Goal: Task Accomplishment & Management: Complete application form

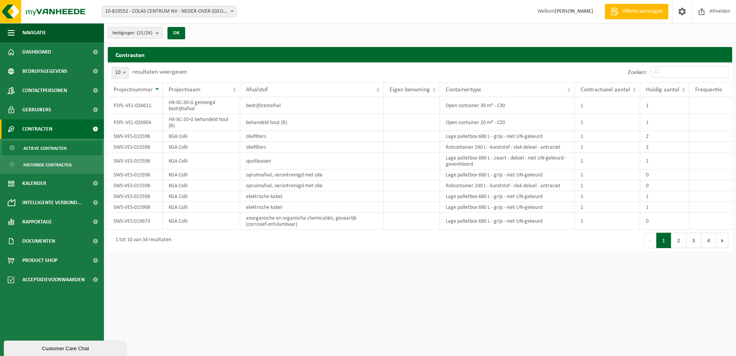
click at [232, 12] on b at bounding box center [232, 11] width 3 height 2
click at [232, 10] on span at bounding box center [232, 11] width 8 height 10
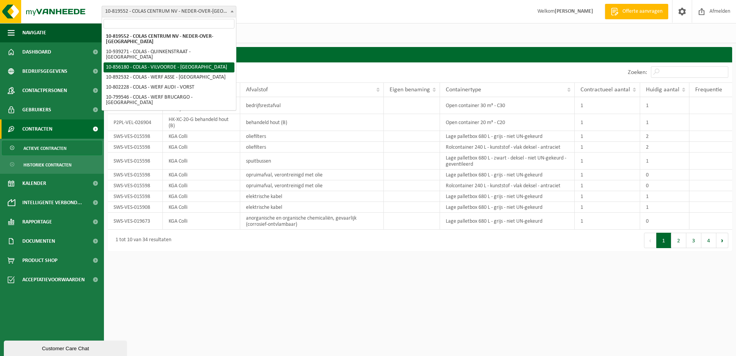
select select "98554"
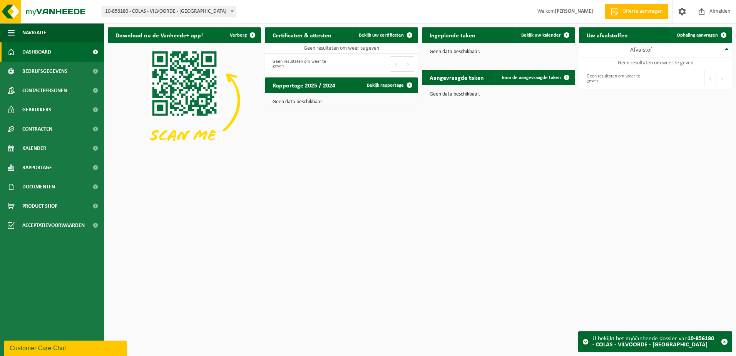
click at [231, 12] on span at bounding box center [232, 11] width 8 height 10
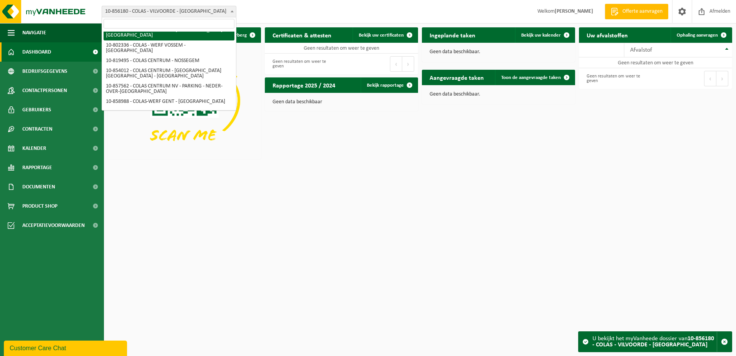
scroll to position [249, 0]
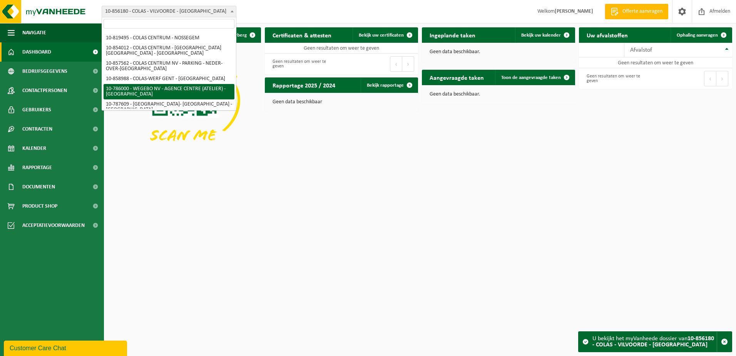
select select "28327"
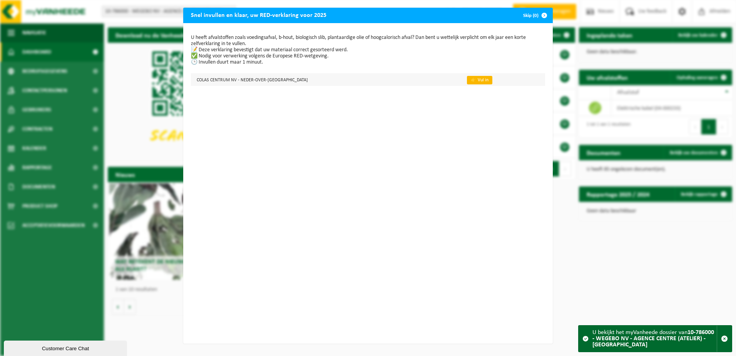
click at [467, 81] on link "👉 Vul in" at bounding box center [479, 80] width 25 height 8
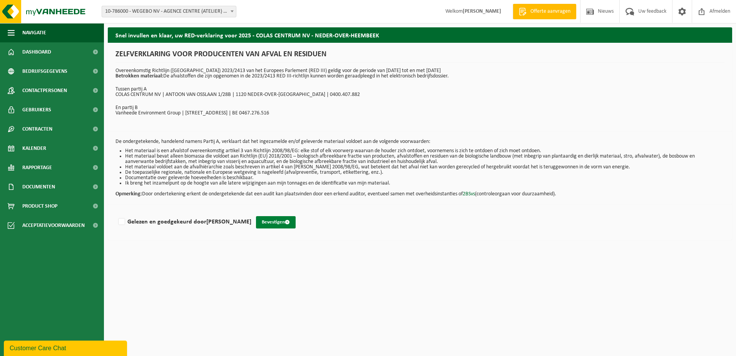
click at [285, 222] on span "submit" at bounding box center [287, 221] width 5 height 5
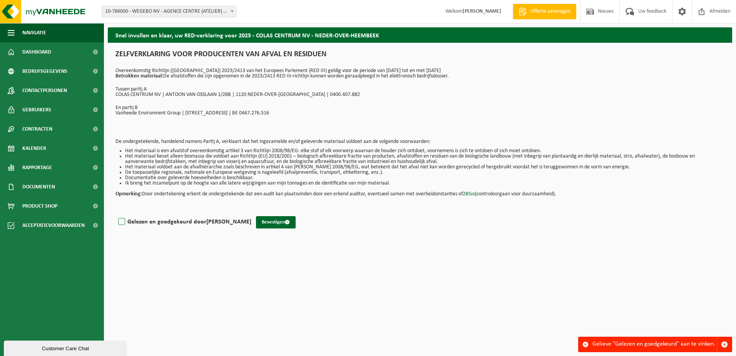
click at [122, 222] on label "Gelezen en goedgekeurd door GERDA FONCKE" at bounding box center [184, 222] width 135 height 12
click at [251, 212] on input "Gelezen en goedgekeurd door GERDA FONCKE" at bounding box center [251, 212] width 0 height 0
checkbox input "true"
click at [285, 222] on span "submit" at bounding box center [287, 221] width 5 height 5
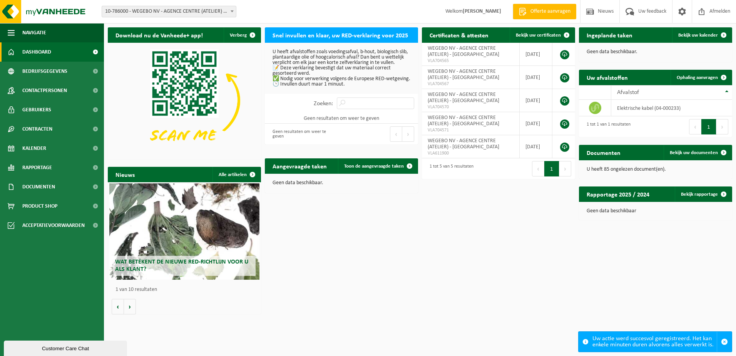
click at [231, 12] on b at bounding box center [232, 11] width 3 height 2
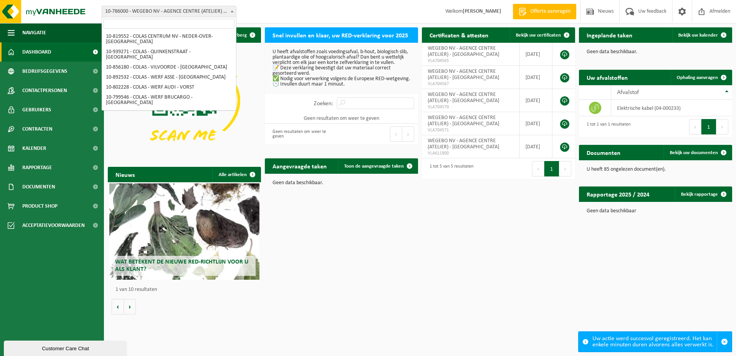
scroll to position [249, 0]
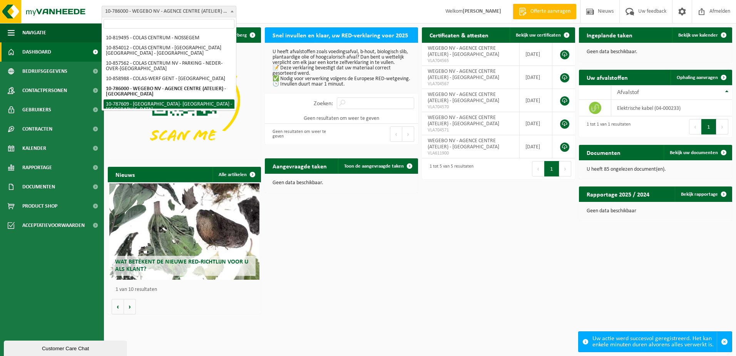
select select "28923"
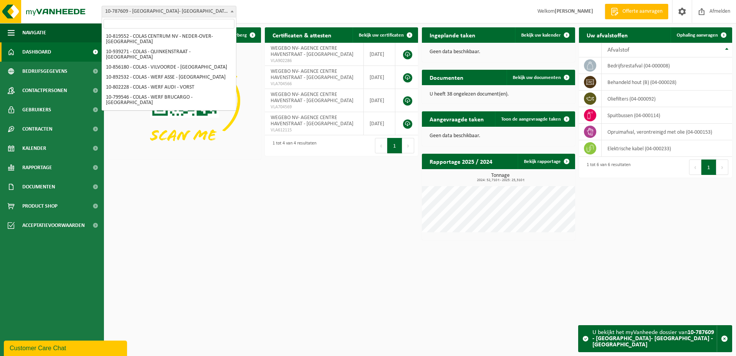
click at [233, 12] on b at bounding box center [232, 11] width 3 height 2
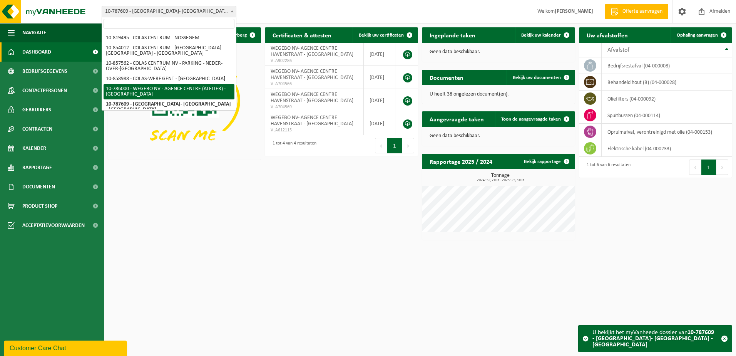
select select "28327"
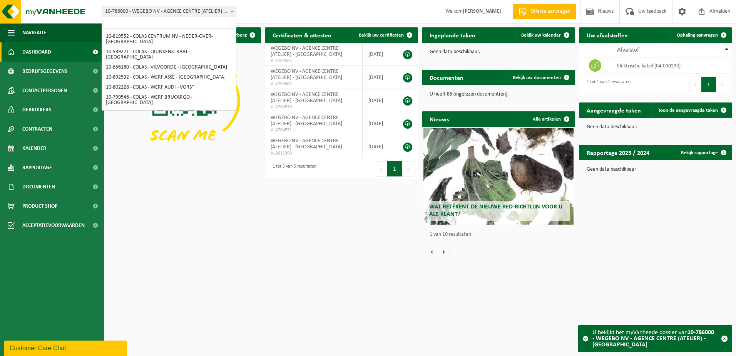
scroll to position [249, 0]
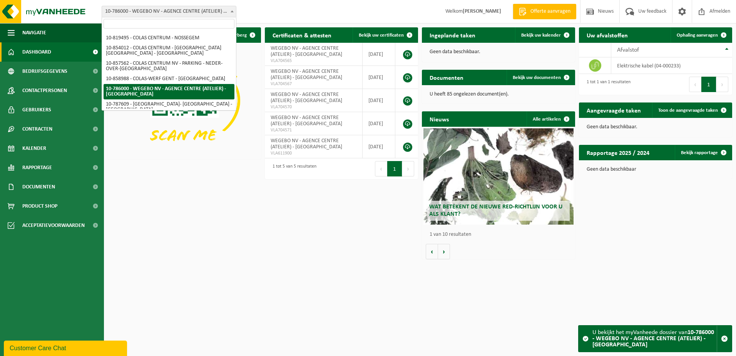
click at [233, 12] on b at bounding box center [232, 11] width 3 height 2
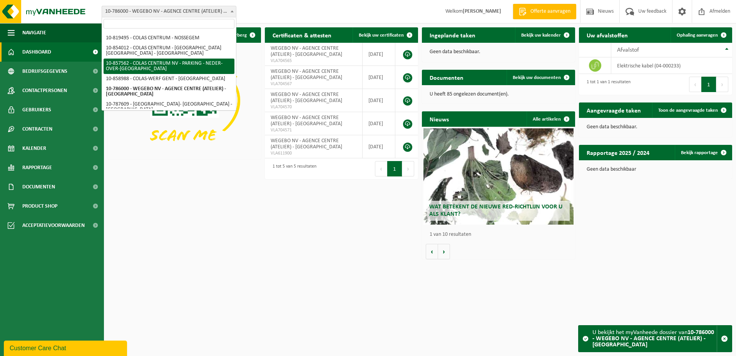
select select "98998"
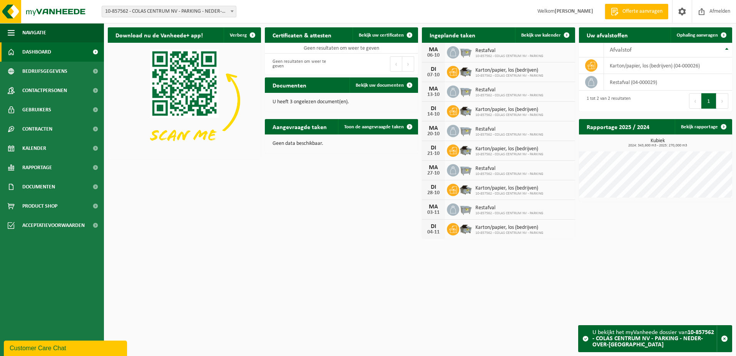
click at [232, 12] on b at bounding box center [232, 11] width 3 height 2
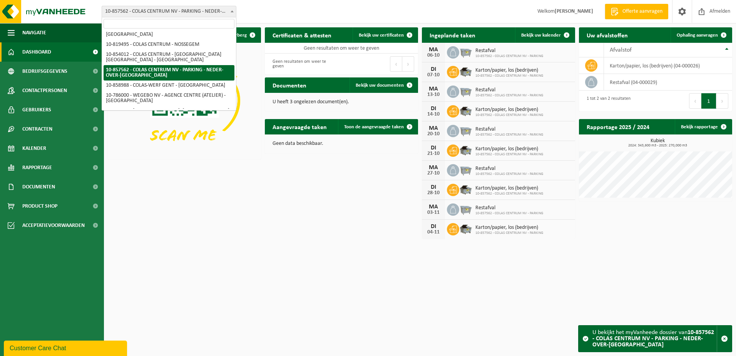
scroll to position [249, 0]
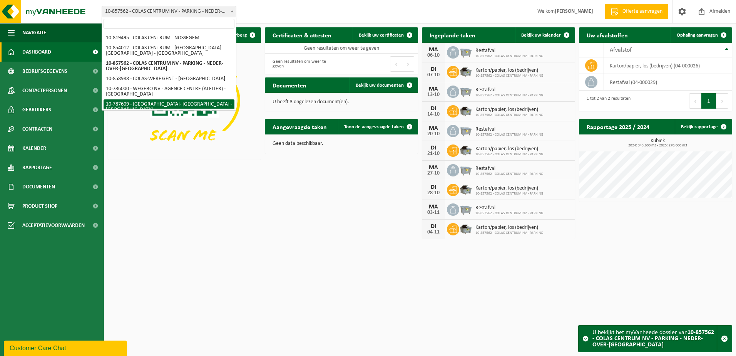
select select "28923"
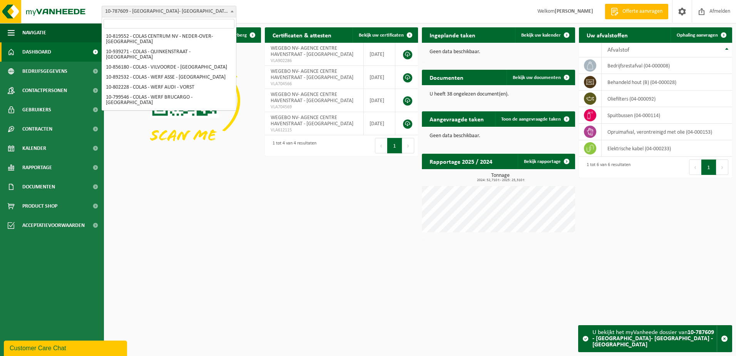
click at [231, 11] on b at bounding box center [232, 11] width 3 height 2
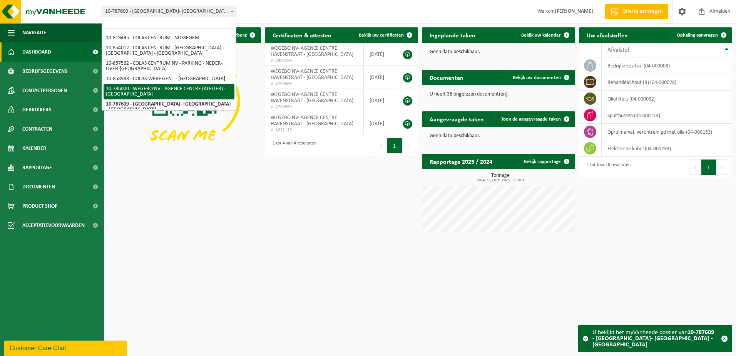
select select "28327"
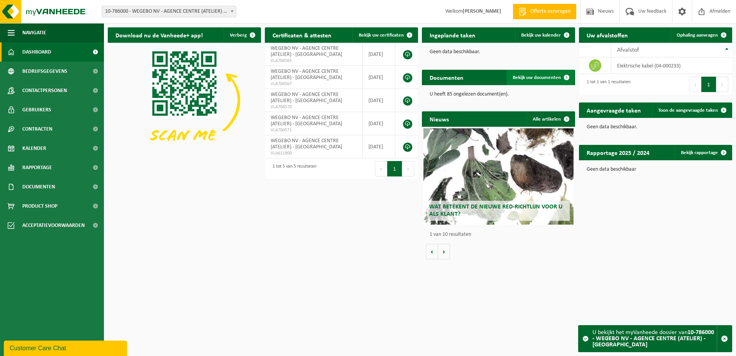
click at [539, 79] on span "Bekijk uw documenten" at bounding box center [537, 77] width 48 height 5
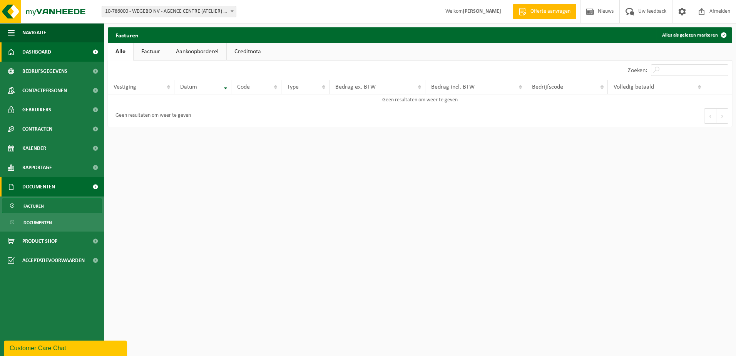
click at [43, 55] on span "Dashboard" at bounding box center [36, 51] width 29 height 19
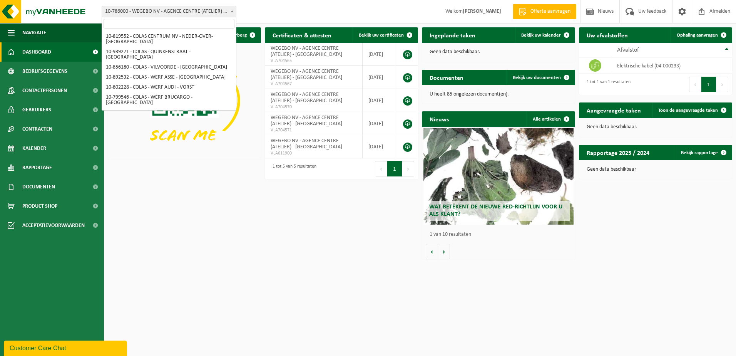
click at [233, 12] on b at bounding box center [232, 11] width 3 height 2
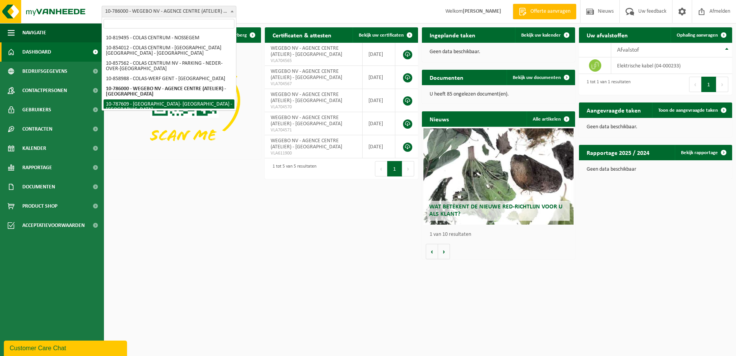
select select "28923"
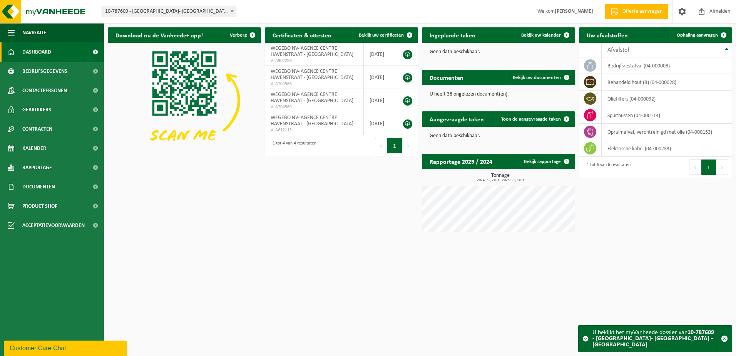
click at [232, 12] on b at bounding box center [232, 11] width 3 height 2
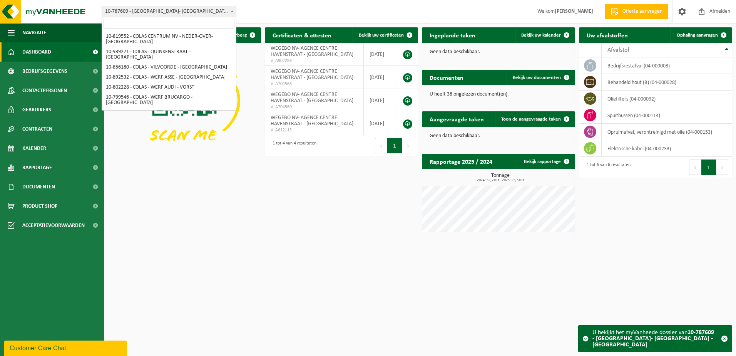
scroll to position [249, 0]
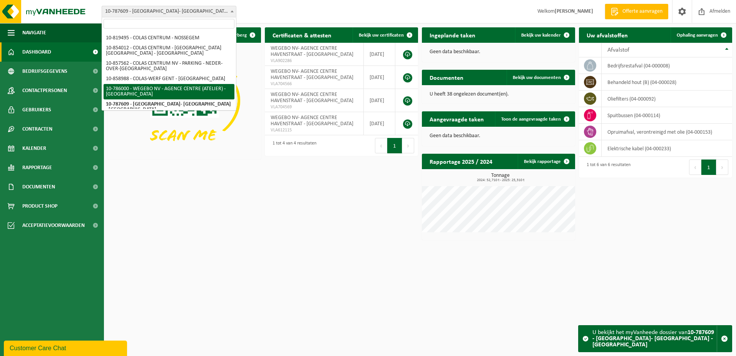
select select "28327"
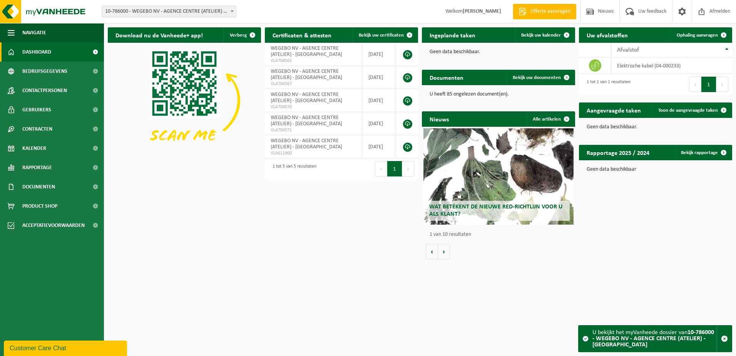
click at [233, 10] on b at bounding box center [232, 11] width 3 height 2
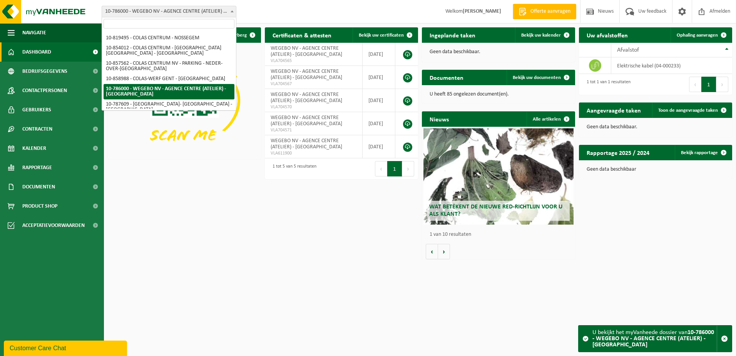
scroll to position [233, 0]
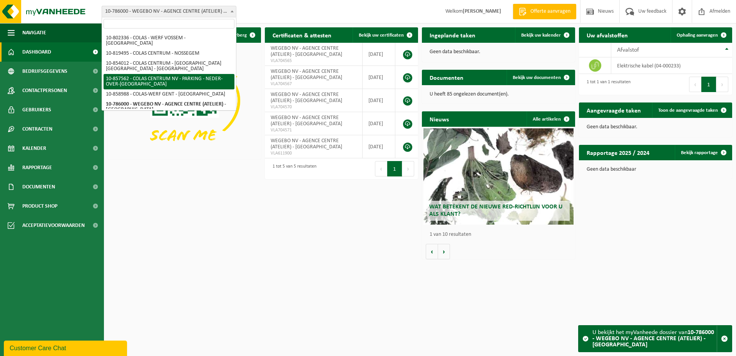
select select "98998"
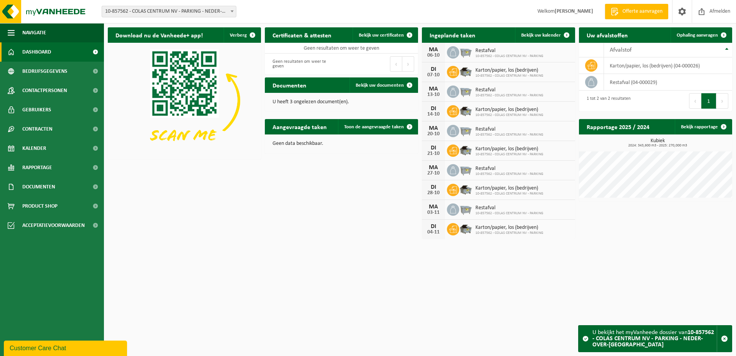
click at [232, 11] on b at bounding box center [232, 11] width 3 height 2
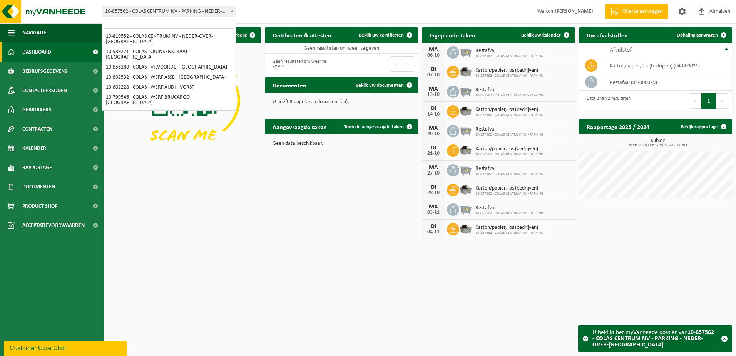
scroll to position [223, 0]
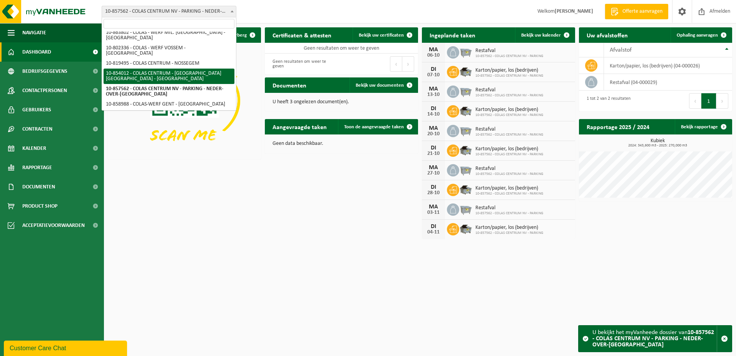
select select "97756"
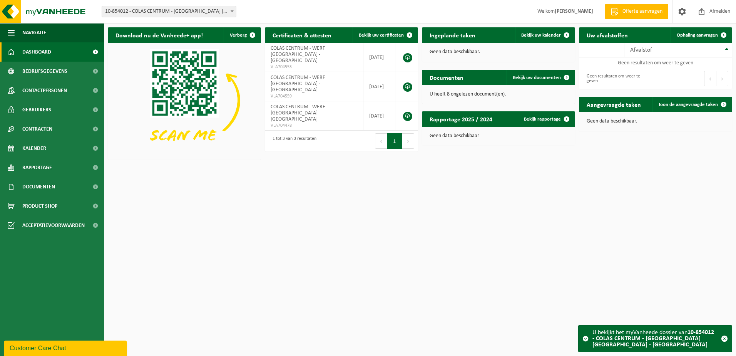
click at [232, 11] on b at bounding box center [232, 11] width 3 height 2
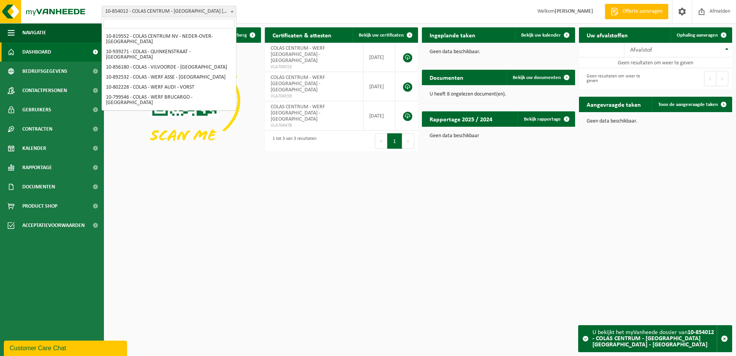
scroll to position [208, 0]
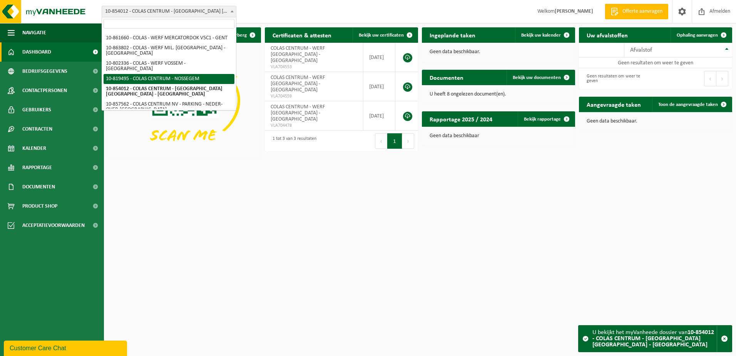
select select "39531"
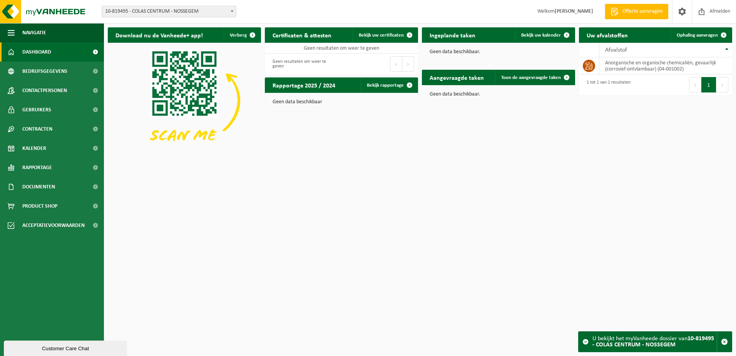
click at [231, 11] on b at bounding box center [232, 11] width 3 height 2
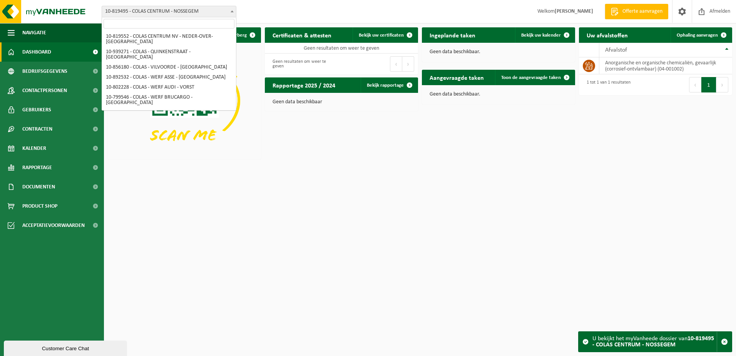
scroll to position [209, 0]
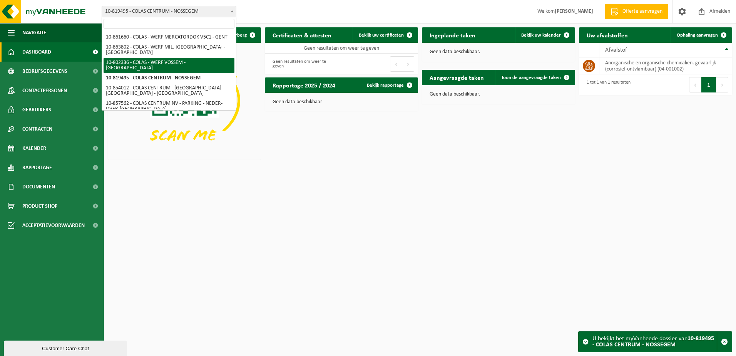
select select "33961"
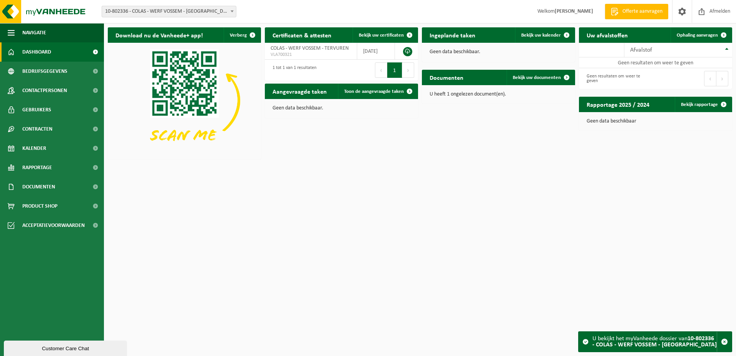
click at [232, 11] on b at bounding box center [232, 11] width 3 height 2
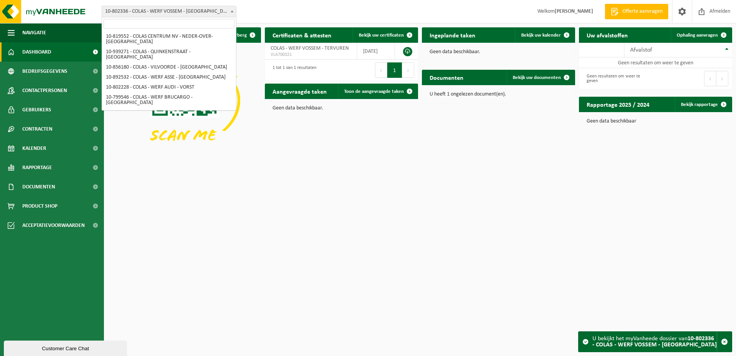
scroll to position [199, 0]
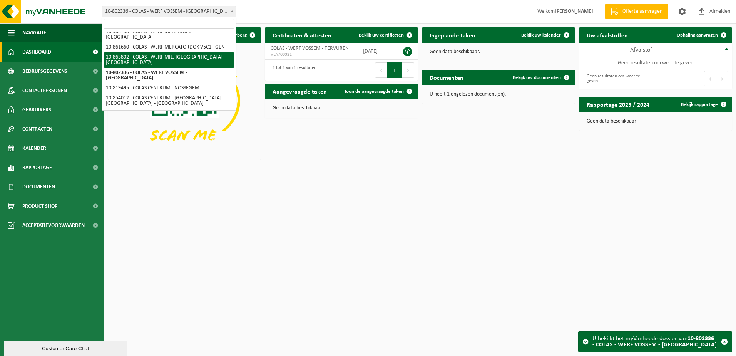
select select "101751"
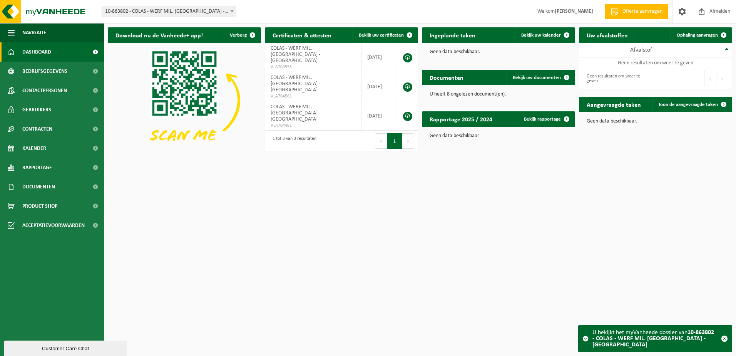
click at [232, 11] on b at bounding box center [232, 11] width 3 height 2
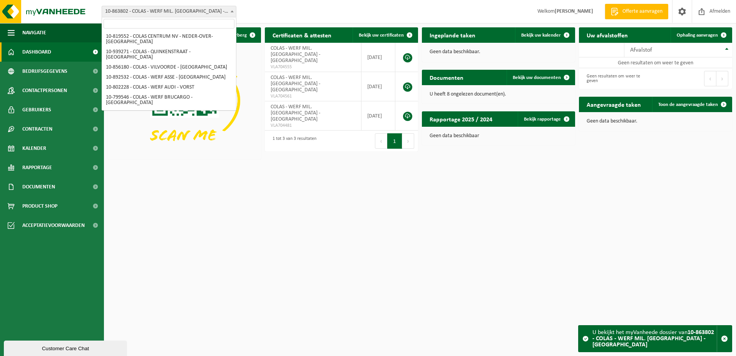
scroll to position [172, 0]
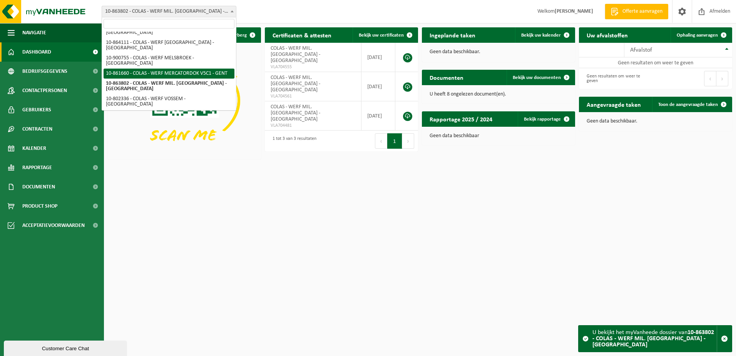
select select "100725"
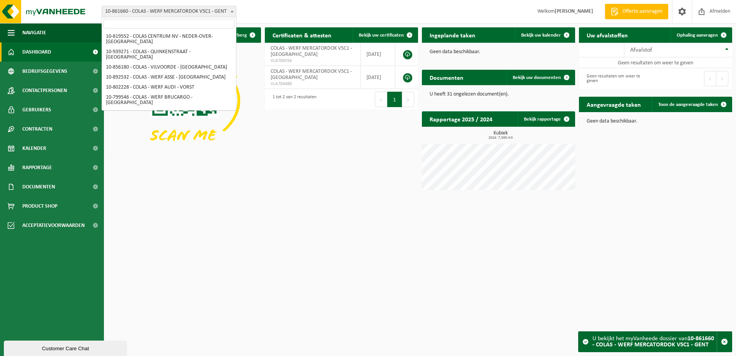
click at [232, 10] on b at bounding box center [232, 11] width 3 height 2
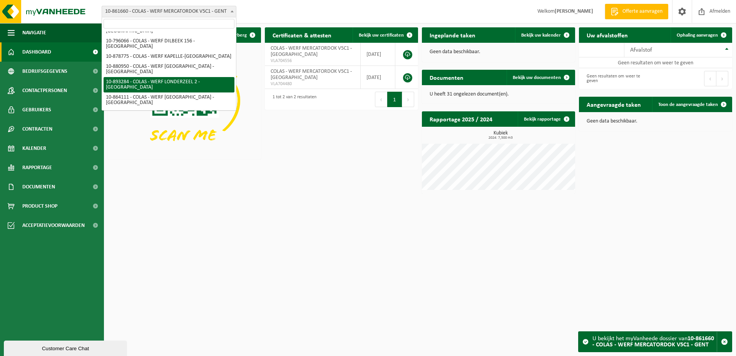
scroll to position [111, 0]
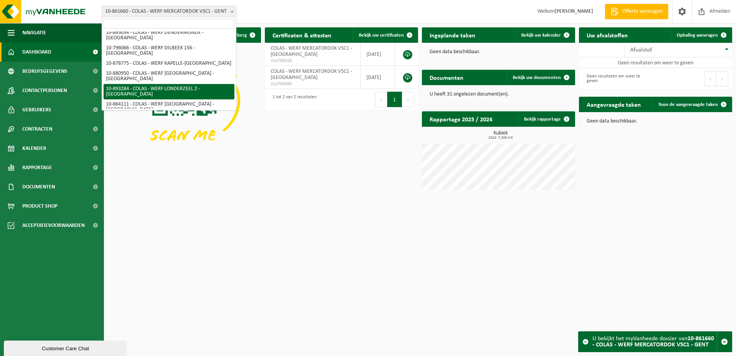
select select "115749"
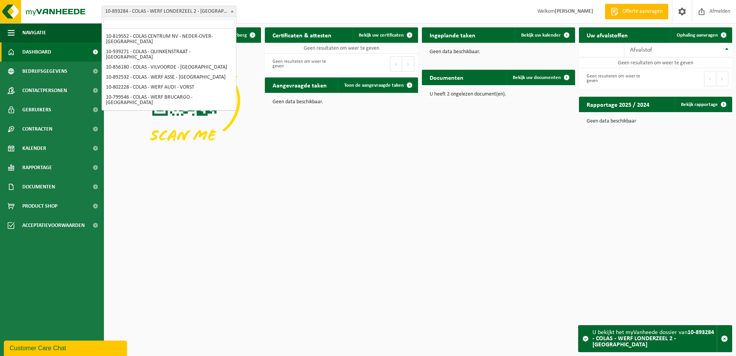
click at [233, 11] on b at bounding box center [232, 11] width 3 height 2
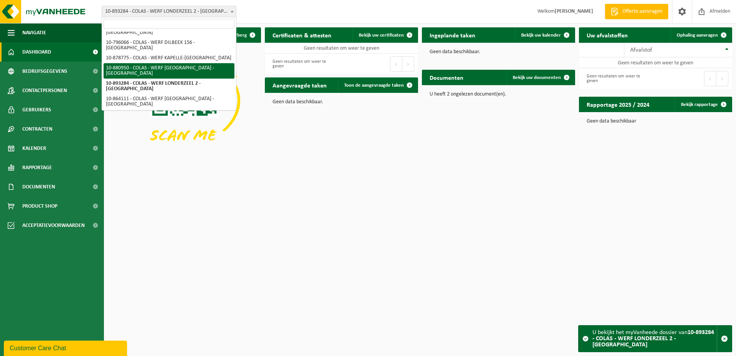
select select "110295"
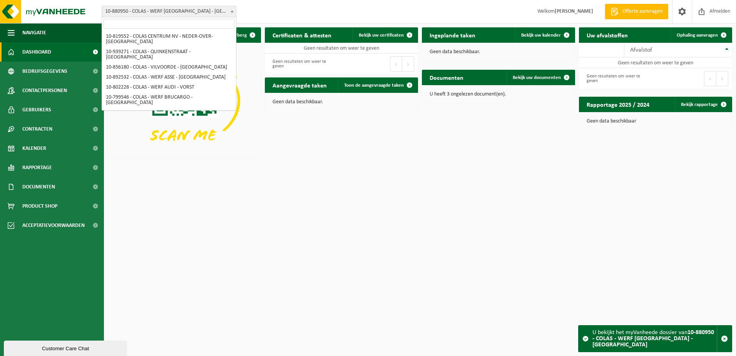
click at [232, 10] on span at bounding box center [232, 11] width 8 height 10
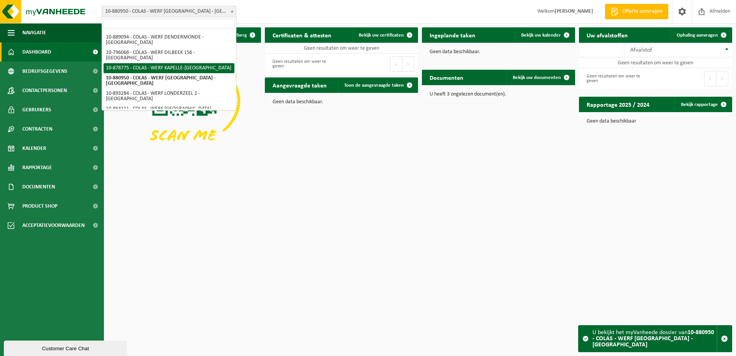
select select "108627"
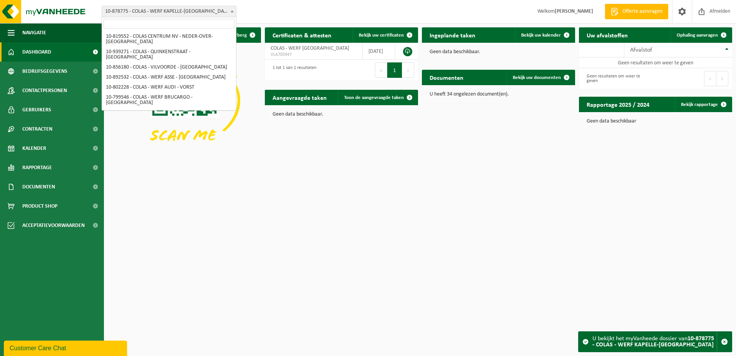
click at [231, 12] on b at bounding box center [232, 11] width 3 height 2
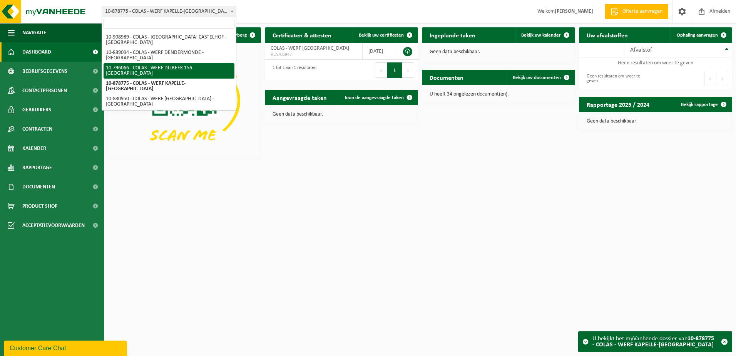
select select "32290"
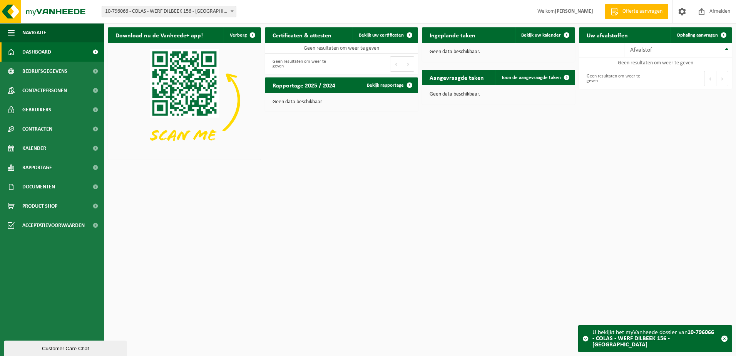
click at [231, 11] on b at bounding box center [232, 11] width 3 height 2
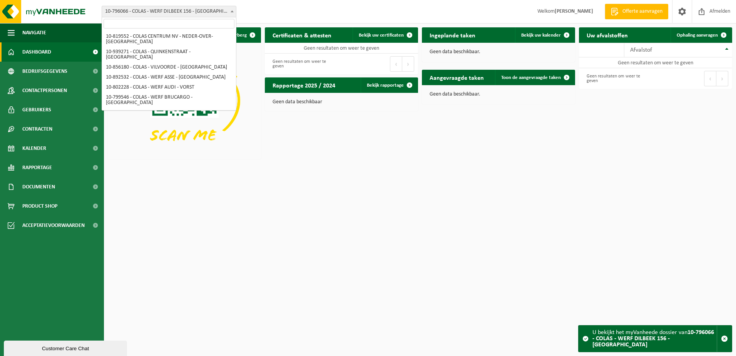
scroll to position [92, 0]
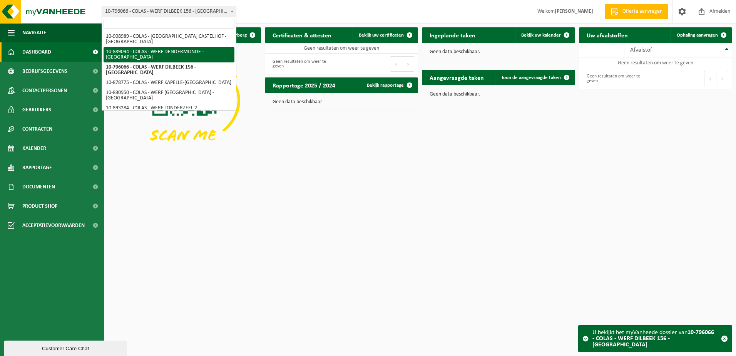
select select "113779"
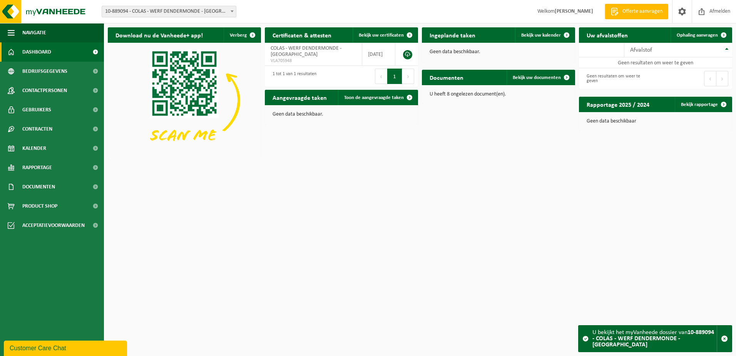
click at [232, 11] on b at bounding box center [232, 11] width 3 height 2
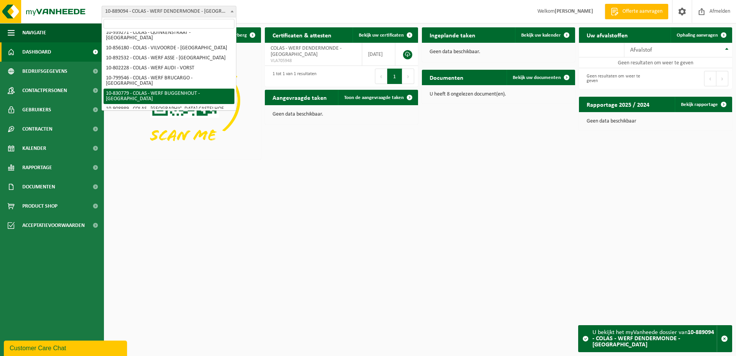
scroll to position [4, 0]
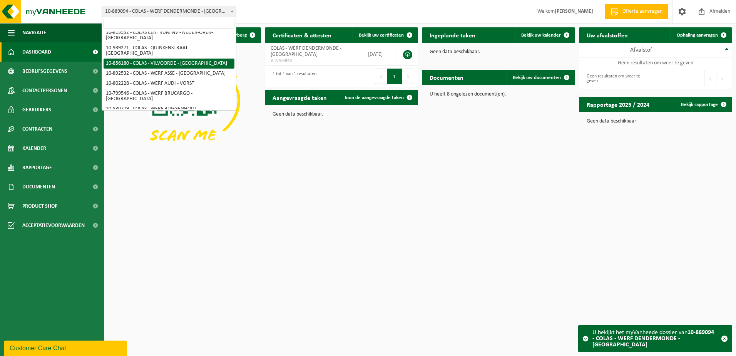
select select "98554"
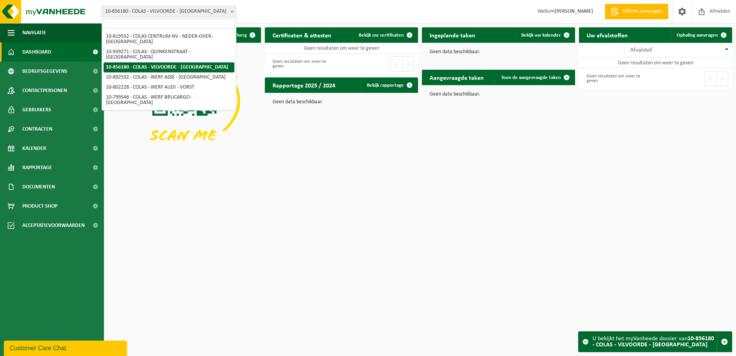
click at [231, 11] on b at bounding box center [232, 11] width 3 height 2
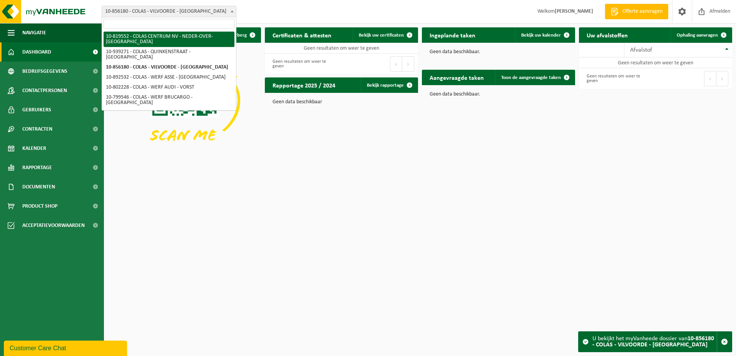
select select "39546"
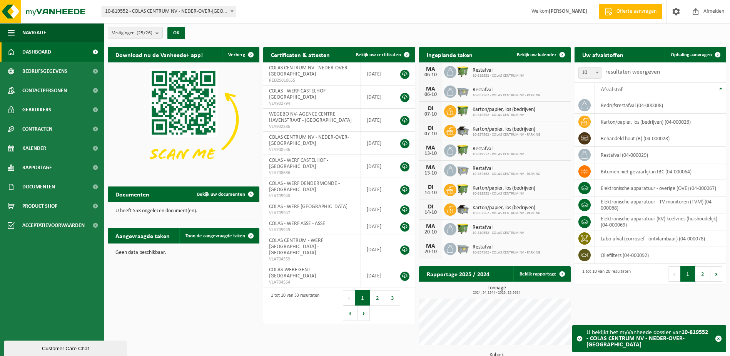
click at [629, 56] on h2 "Uw afvalstoffen" at bounding box center [603, 54] width 57 height 15
click at [694, 55] on span "Ophaling aanvragen" at bounding box center [691, 54] width 41 height 5
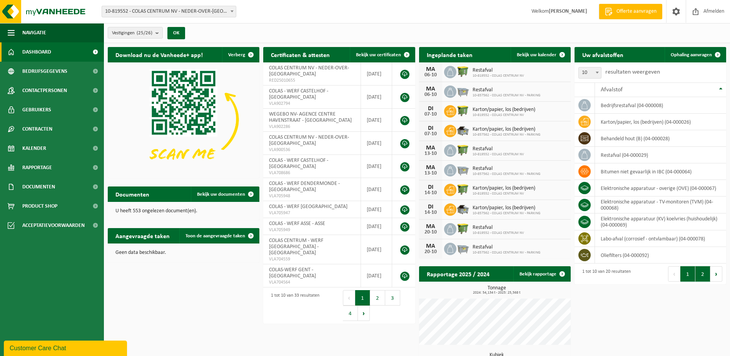
click at [704, 273] on button "2" at bounding box center [702, 273] width 15 height 15
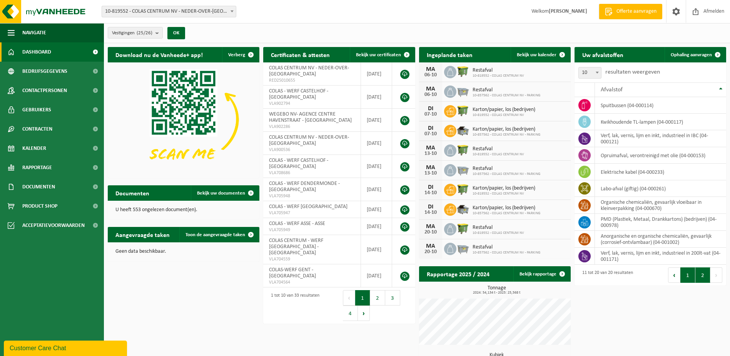
click at [687, 276] on button "1" at bounding box center [687, 274] width 15 height 15
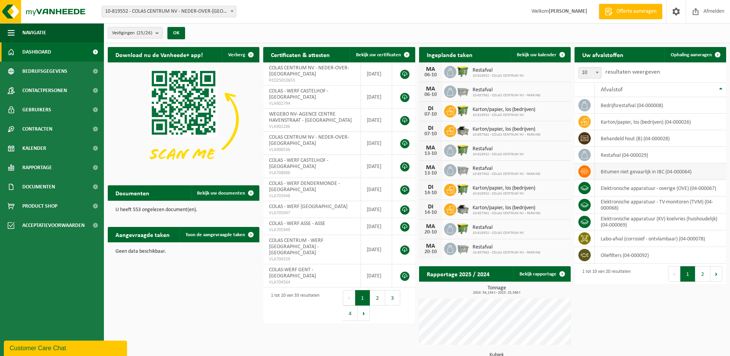
click at [607, 171] on td "bitumen niet gevaarlijk in IBC (04-000064)" at bounding box center [660, 171] width 131 height 17
click at [586, 171] on icon at bounding box center [585, 171] width 8 height 5
click at [232, 11] on b at bounding box center [232, 11] width 3 height 2
click at [404, 73] on link at bounding box center [404, 74] width 9 height 9
click at [96, 206] on span at bounding box center [95, 205] width 17 height 19
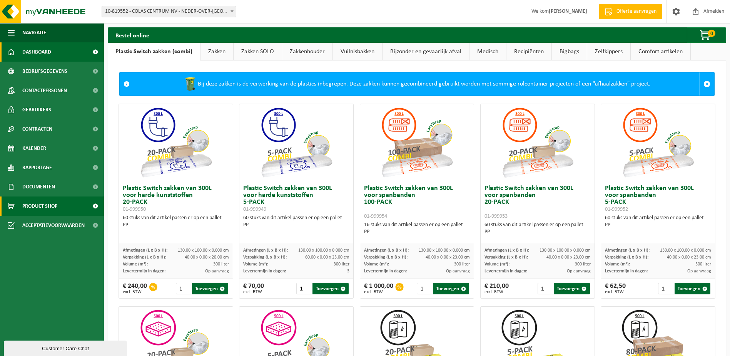
click at [46, 51] on span "Dashboard" at bounding box center [36, 51] width 29 height 19
